Goal: Navigation & Orientation: Find specific page/section

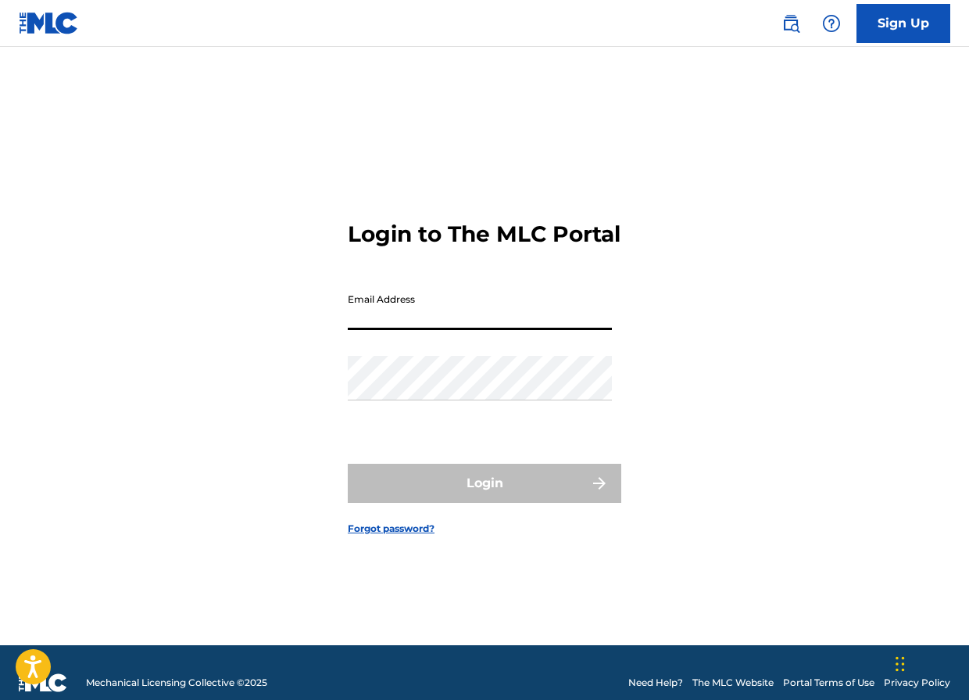
click at [442, 326] on input "Email Address" at bounding box center [480, 307] width 264 height 45
type input "FP_c111a3cfdfaa3293cd41bcff0499"
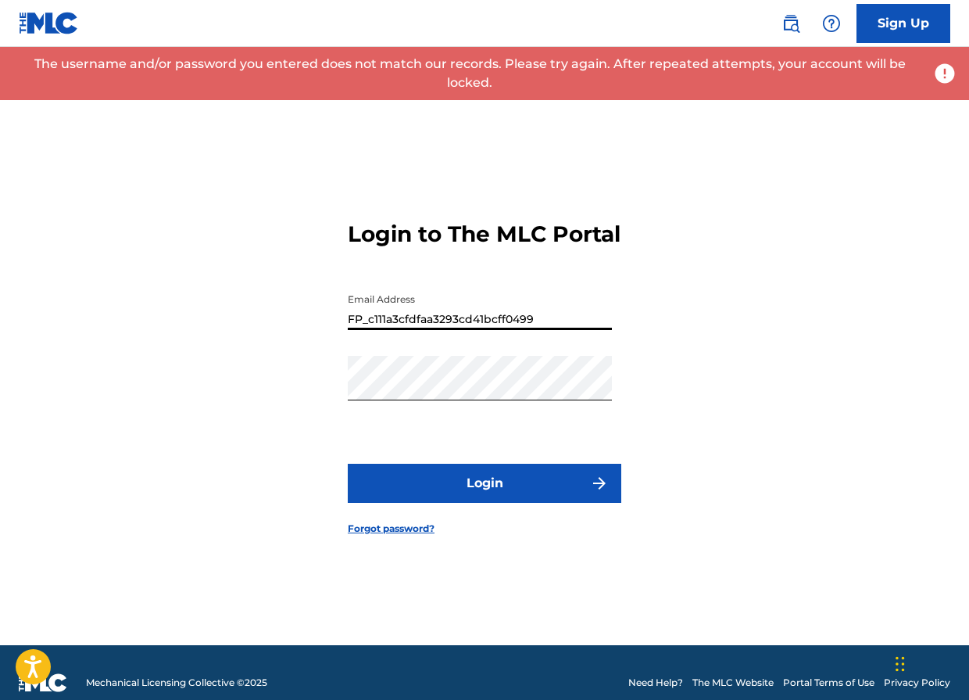
click at [563, 330] on input "FP_c111a3cfdfaa3293cd41bcff0499" at bounding box center [480, 307] width 264 height 45
drag, startPoint x: 540, startPoint y: 330, endPoint x: 217, endPoint y: 336, distance: 323.7
click at [217, 336] on div "Login to The MLC Portal Email Address FP_c111a3cfdfaa3293cd41bcff0499 Password …" at bounding box center [484, 365] width 969 height 559
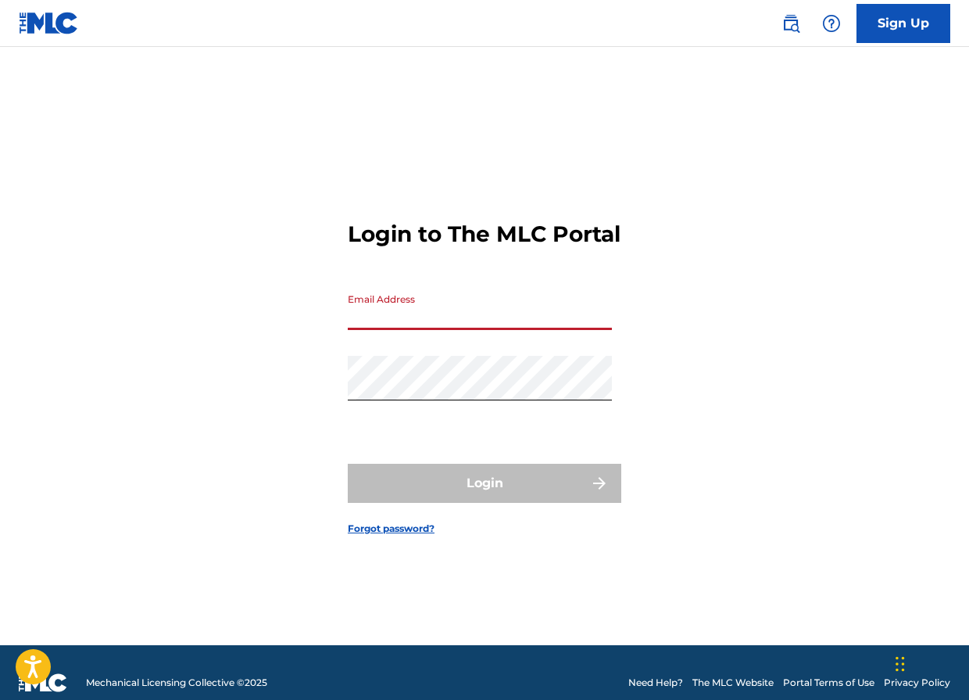
click at [410, 325] on input "Email Address" at bounding box center [480, 307] width 264 height 45
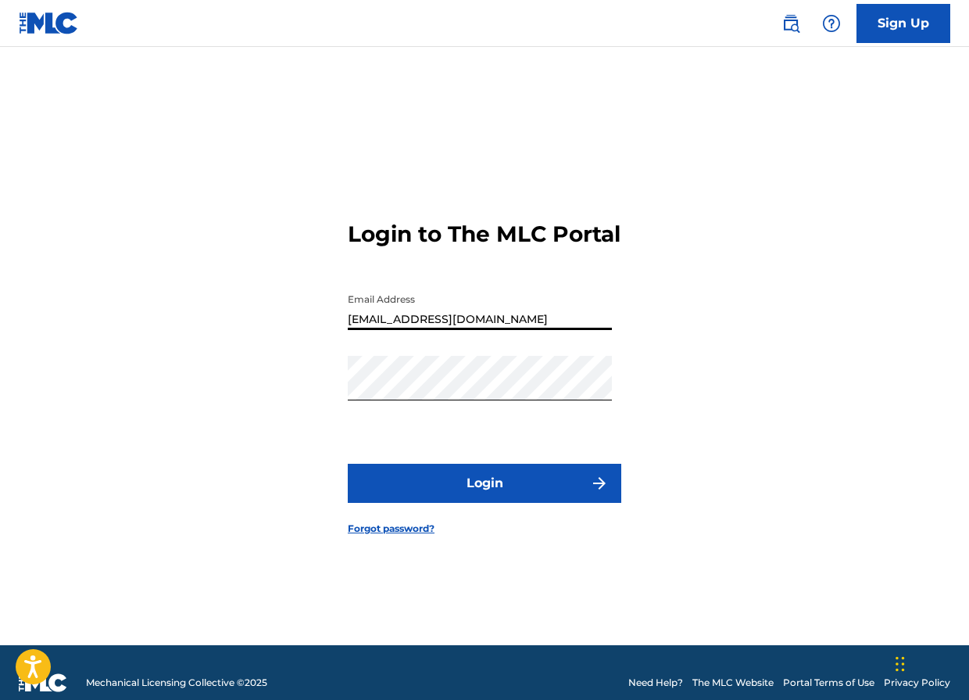
type input "[EMAIL_ADDRESS][DOMAIN_NAME]"
click at [452, 497] on button "Login" at bounding box center [485, 483] width 274 height 39
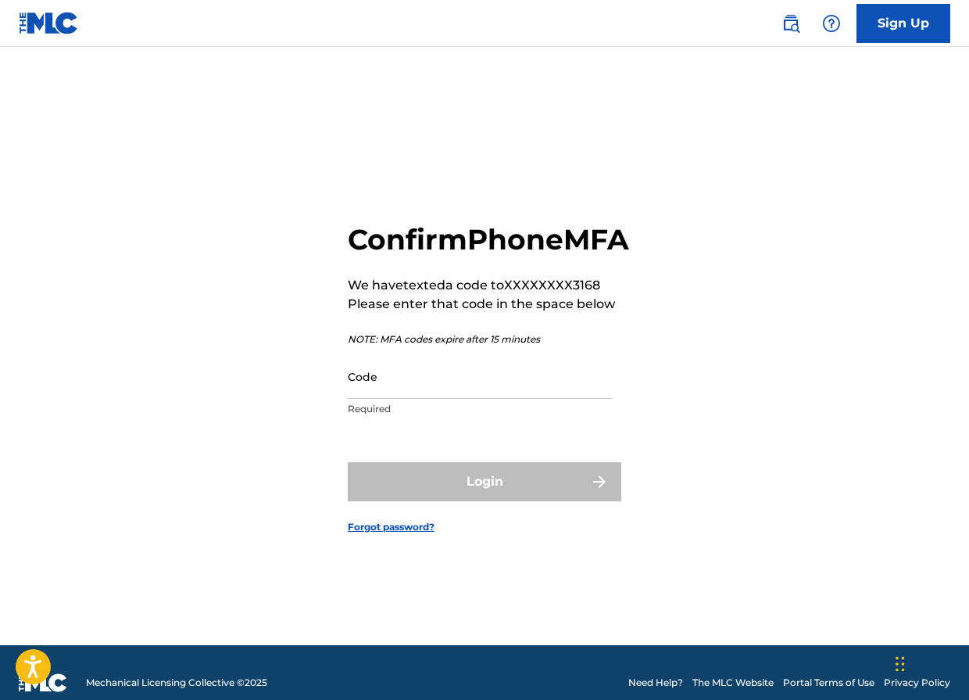
click at [389, 399] on input "Code" at bounding box center [480, 376] width 264 height 45
click at [399, 393] on input "Code" at bounding box center [480, 376] width 264 height 45
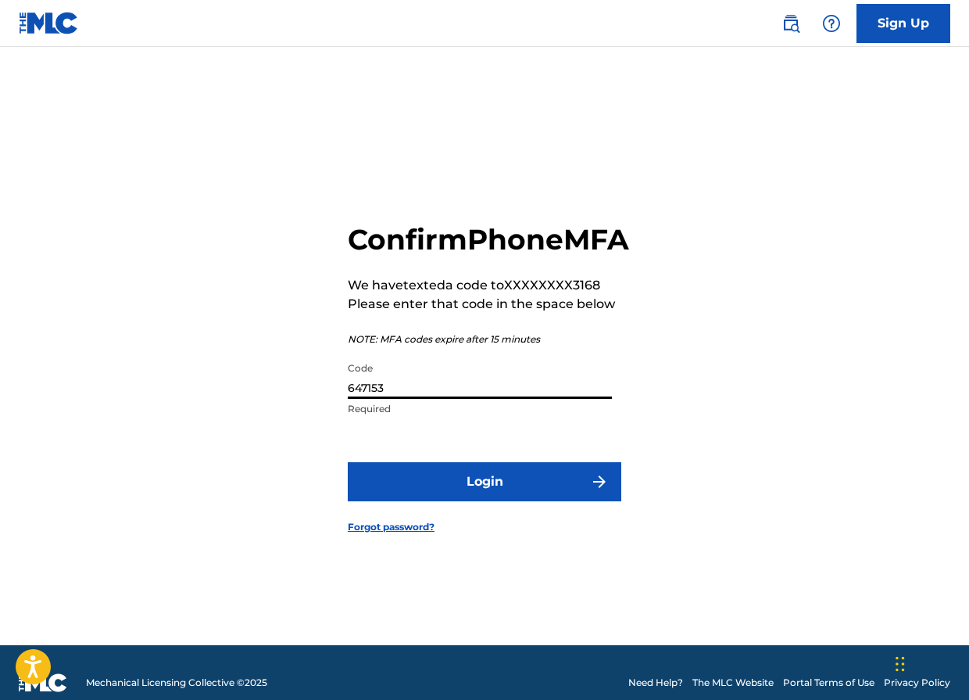
type input "647153"
click at [468, 499] on button "Login" at bounding box center [485, 481] width 274 height 39
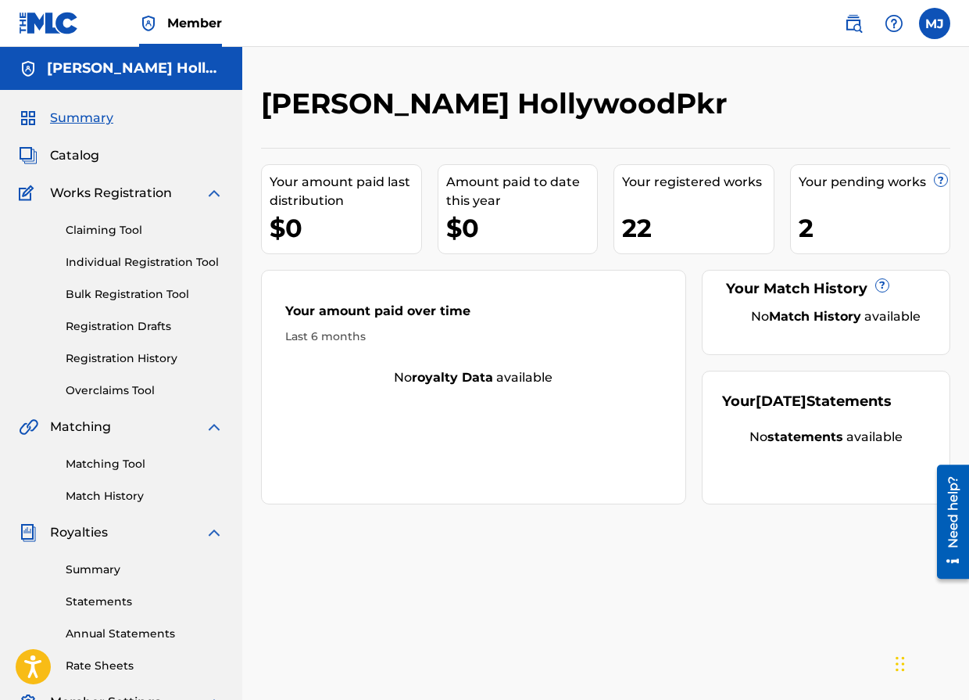
click at [56, 150] on span "Catalog" at bounding box center [74, 155] width 49 height 19
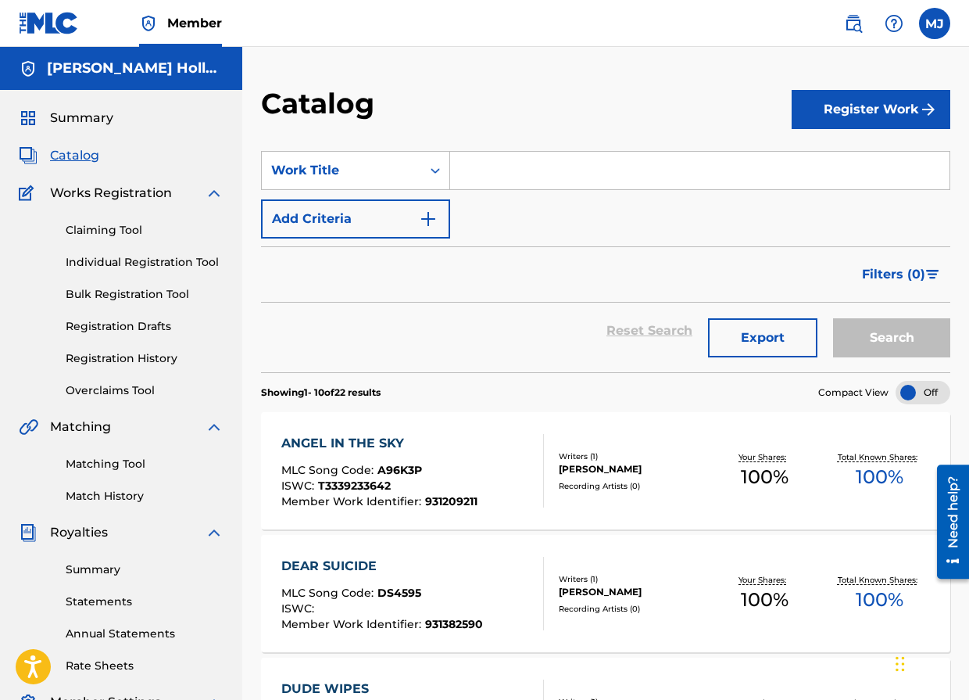
click at [102, 122] on span "Summary" at bounding box center [81, 118] width 63 height 19
